Goal: Task Accomplishment & Management: Manage account settings

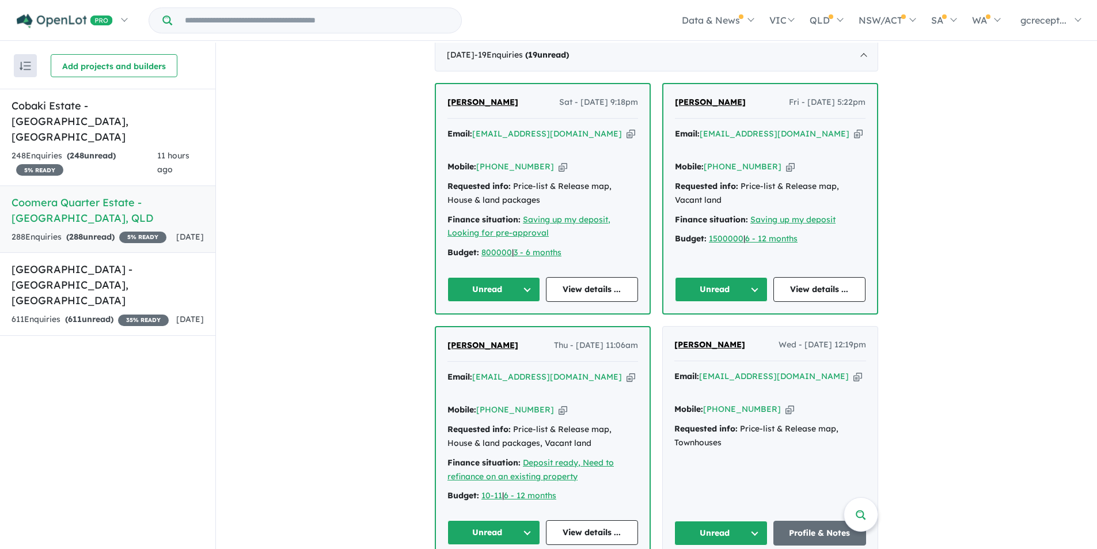
scroll to position [345, 0]
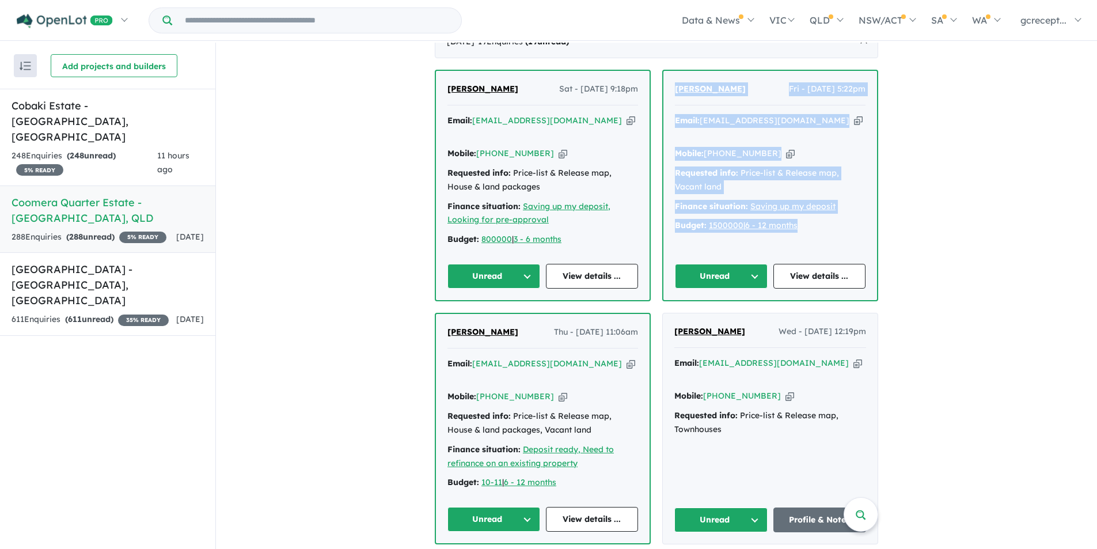
drag, startPoint x: 821, startPoint y: 203, endPoint x: 673, endPoint y: 66, distance: 201.7
click at [673, 71] on div "[PERSON_NAME] Fri - [DATE] 5:22pm Email: [EMAIL_ADDRESS][DOMAIN_NAME] Copied! M…" at bounding box center [770, 185] width 214 height 229
copy div "[PERSON_NAME] Fri - [DATE] 5:22pm Email: [EMAIL_ADDRESS][DOMAIN_NAME] Copied! M…"
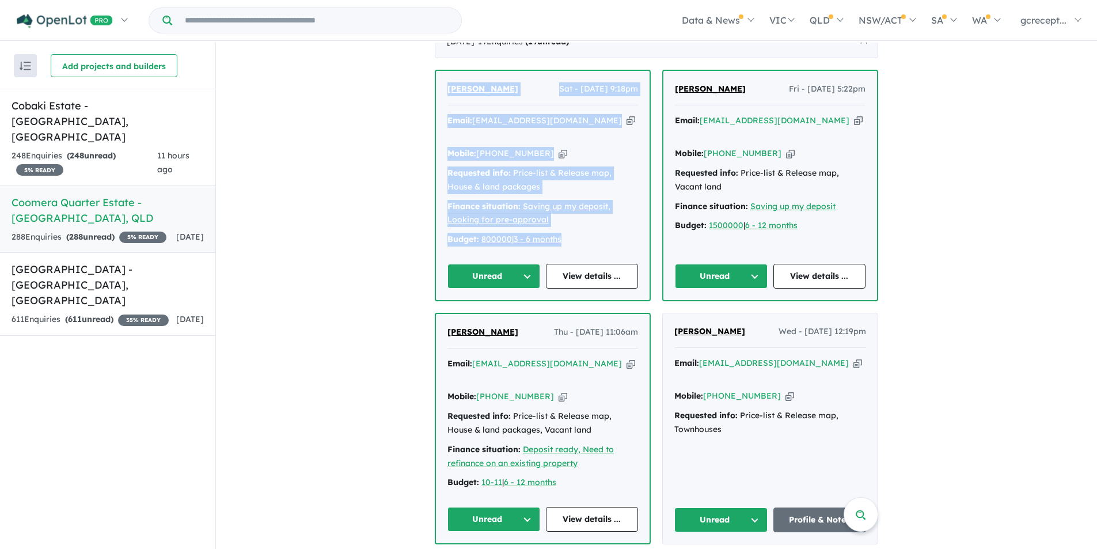
drag, startPoint x: 576, startPoint y: 219, endPoint x: 436, endPoint y: 66, distance: 207.4
click at [436, 71] on div "[PERSON_NAME] Sat - [DATE] 9:18pm Email: [EMAIL_ADDRESS][DOMAIN_NAME] Copied! M…" at bounding box center [543, 185] width 214 height 229
copy div "[PERSON_NAME] Sat - [DATE] 9:18pm Email: [EMAIL_ADDRESS][DOMAIN_NAME] Copied! M…"
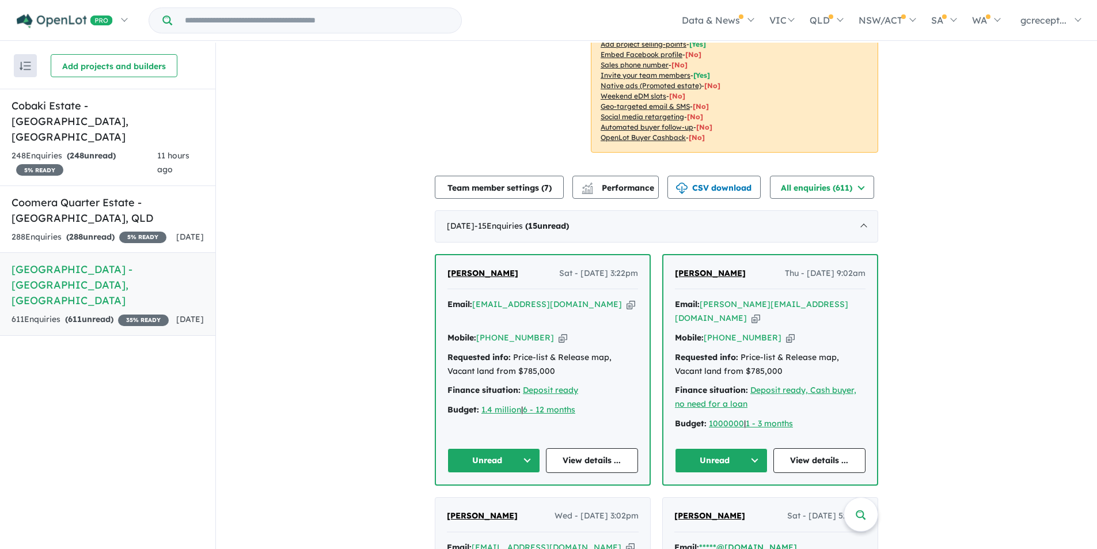
scroll to position [345, 0]
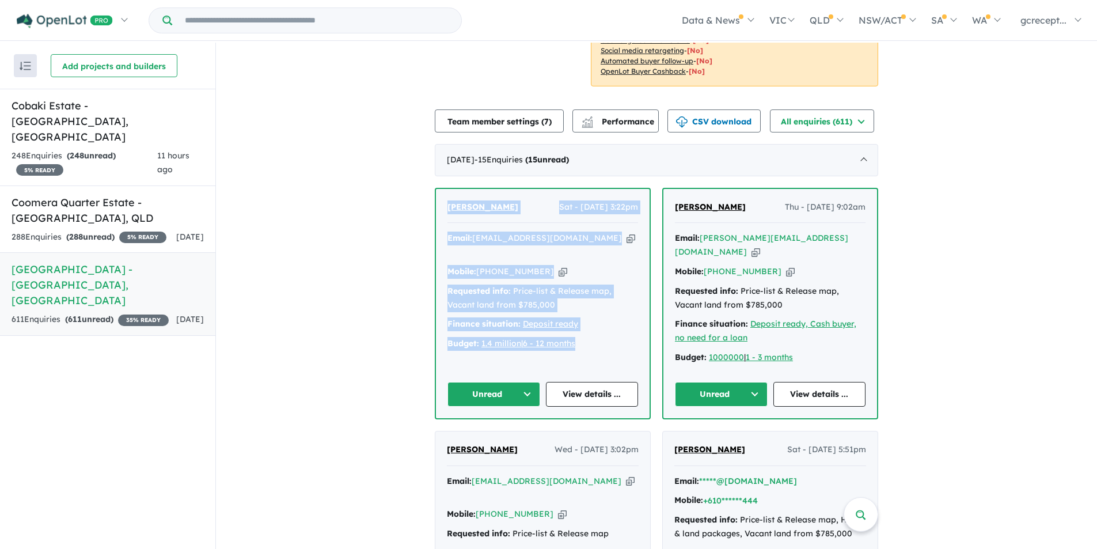
drag, startPoint x: 590, startPoint y: 301, endPoint x: 428, endPoint y: 165, distance: 211.3
copy div "Shireen Mostert Sat - 23/08/2025, 3:22pm Email: mostert.shireen@gmail.com Copie…"
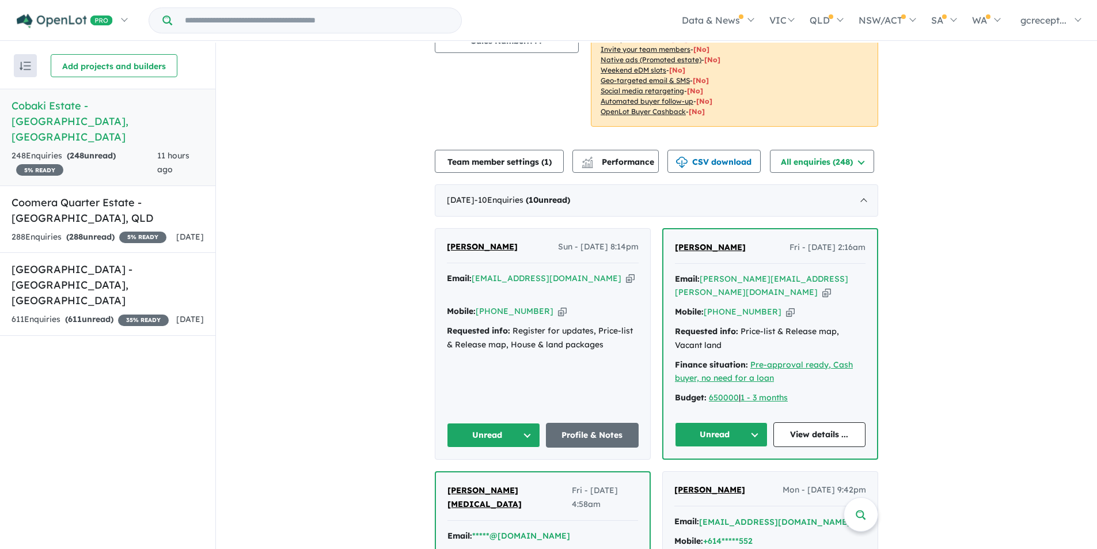
scroll to position [173, 0]
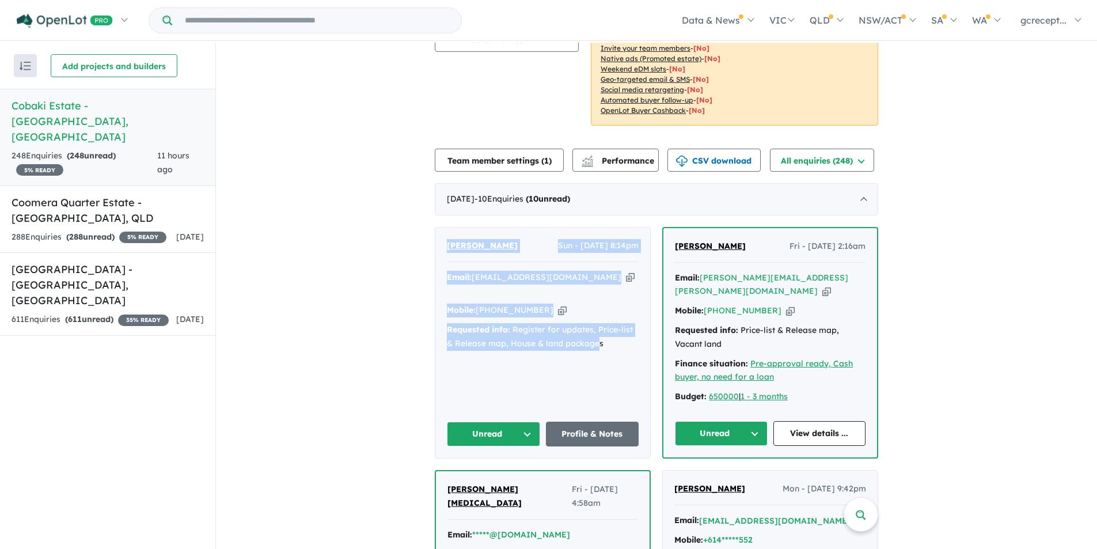
drag, startPoint x: 595, startPoint y: 352, endPoint x: 396, endPoint y: 237, distance: 230.1
copy div "Olivia Keane Sun - 24/08/2025, 8:14pm Email: oliviakeane27@gmail.com Copied! Mo…"
